Goal: Task Accomplishment & Management: Manage account settings

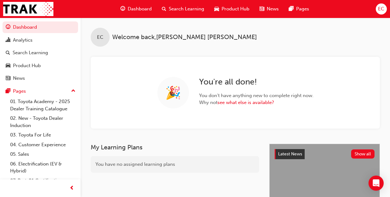
click at [176, 9] on span "Search Learning" at bounding box center [186, 8] width 35 height 7
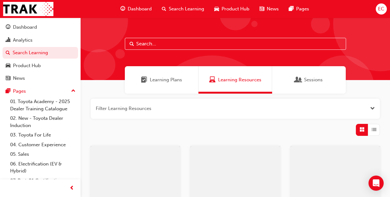
click at [182, 44] on input "text" at bounding box center [235, 44] width 221 height 12
type input "leading"
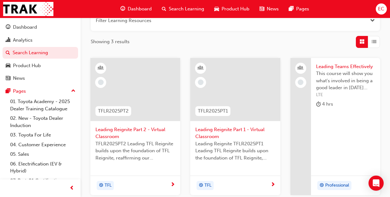
scroll to position [89, 0]
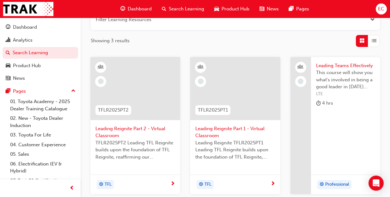
click at [151, 129] on span "Leading Reignite Part 2 - Virtual Classroom" at bounding box center [135, 132] width 80 height 14
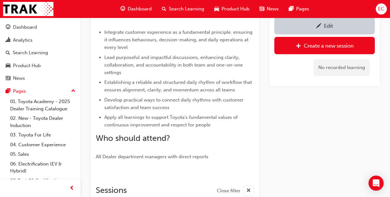
scroll to position [335, 0]
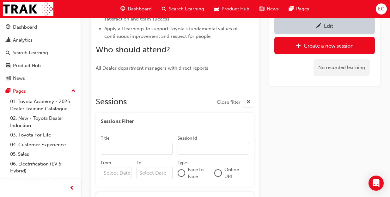
click at [116, 175] on input "From" at bounding box center [116, 173] width 31 height 12
click at [131, 167] on input "From Previous Month Next Month [DATE] Su Mo Tu We Th Fr Sa 27 28 29 30 31 1 2 3…" at bounding box center [116, 173] width 31 height 12
type input "[DATE]"
click at [143, 170] on input "To" at bounding box center [154, 174] width 36 height 12
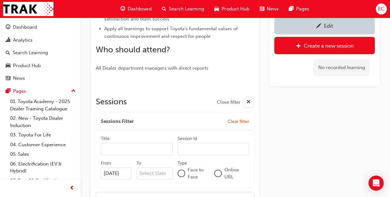
click at [169, 168] on input "To Next Month [DATE] Su Mo Tu We Th Fr Sa 27 28 29 30 31 1 2 3 4 5 6 7 8 9 10 1…" at bounding box center [154, 174] width 36 height 12
type input "[DATE]"
click at [217, 171] on div at bounding box center [218, 174] width 6 height 6
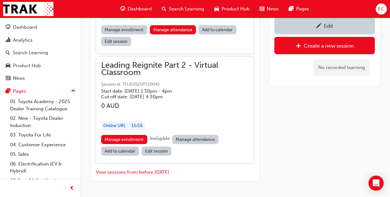
scroll to position [589, 0]
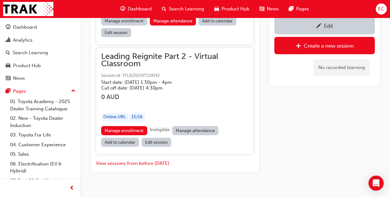
click at [189, 130] on link "Manage attendance" at bounding box center [195, 130] width 46 height 9
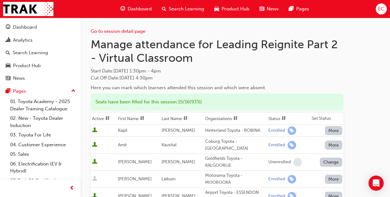
click at [140, 120] on th "First Name" at bounding box center [139, 119] width 44 height 12
